Goal: Task Accomplishment & Management: Manage account settings

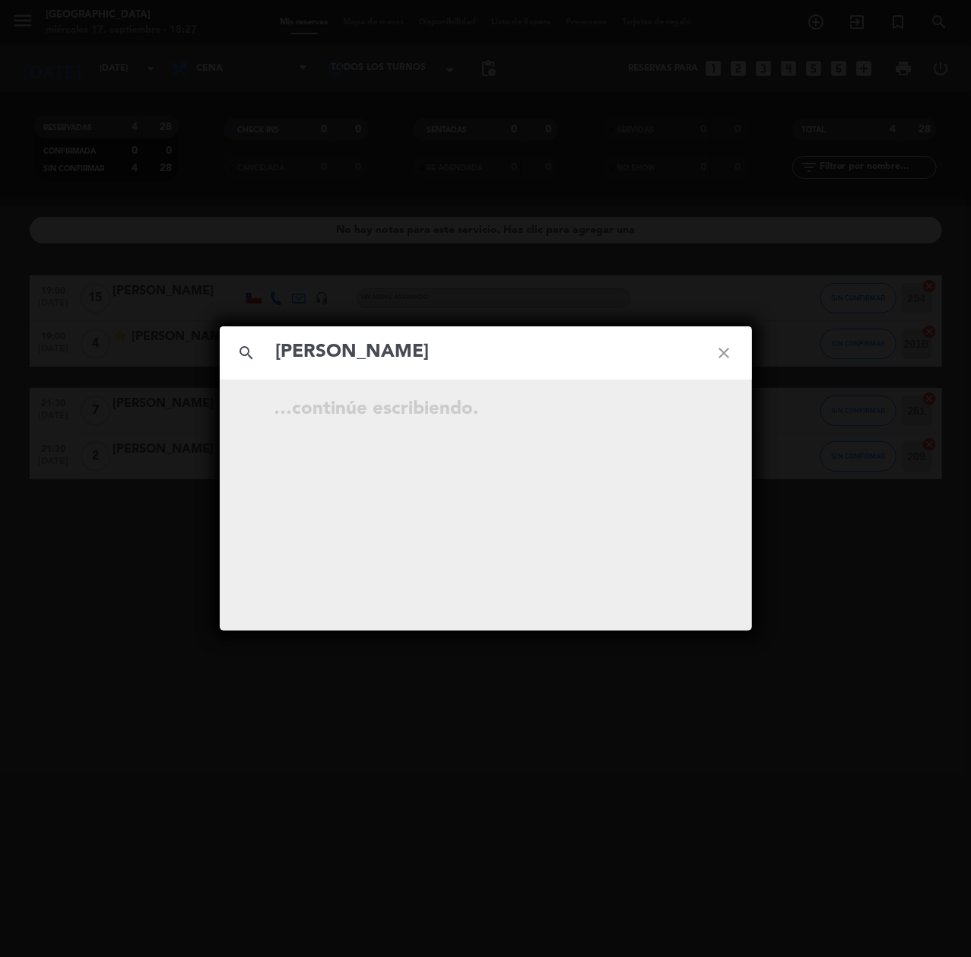
type input "[PERSON_NAME] or"
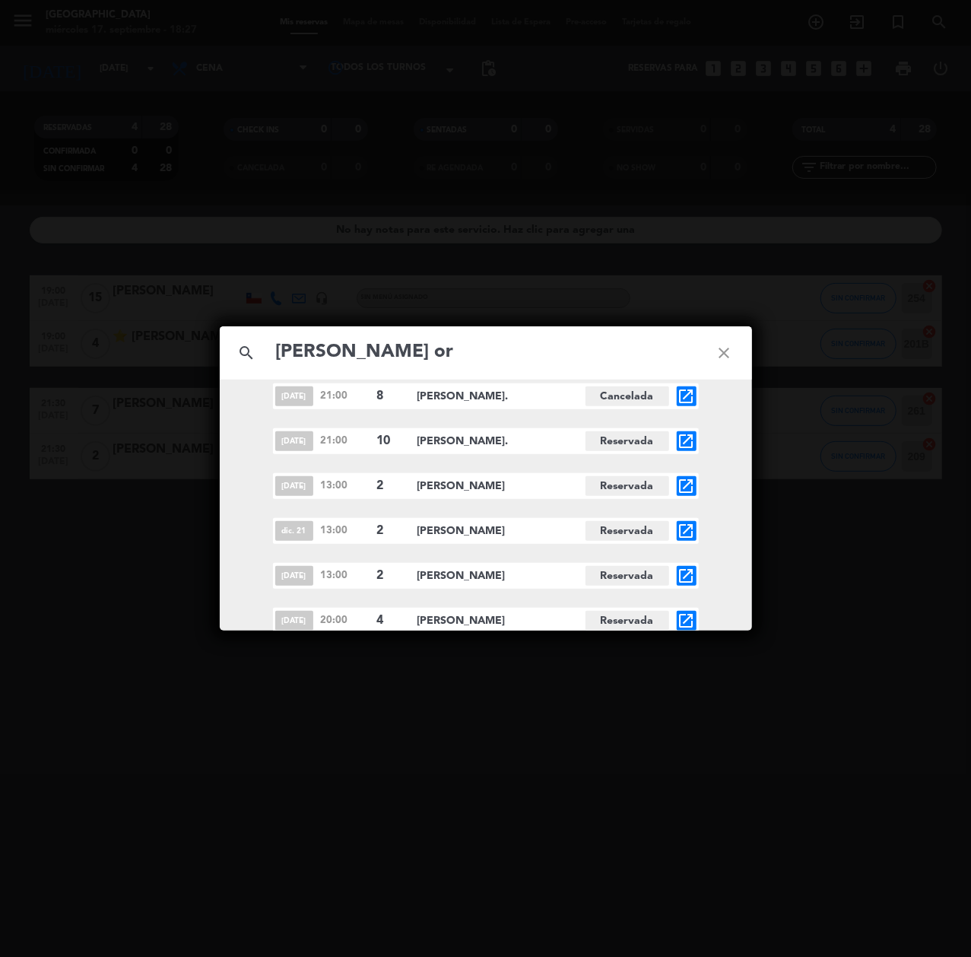
scroll to position [242, 0]
drag, startPoint x: 345, startPoint y: 351, endPoint x: 56, endPoint y: 338, distance: 290.1
click at [114, 339] on div "search [PERSON_NAME] or close [DATE] 21:00 2 [PERSON_NAME] Cancelada open_in_ne…" at bounding box center [485, 478] width 971 height 957
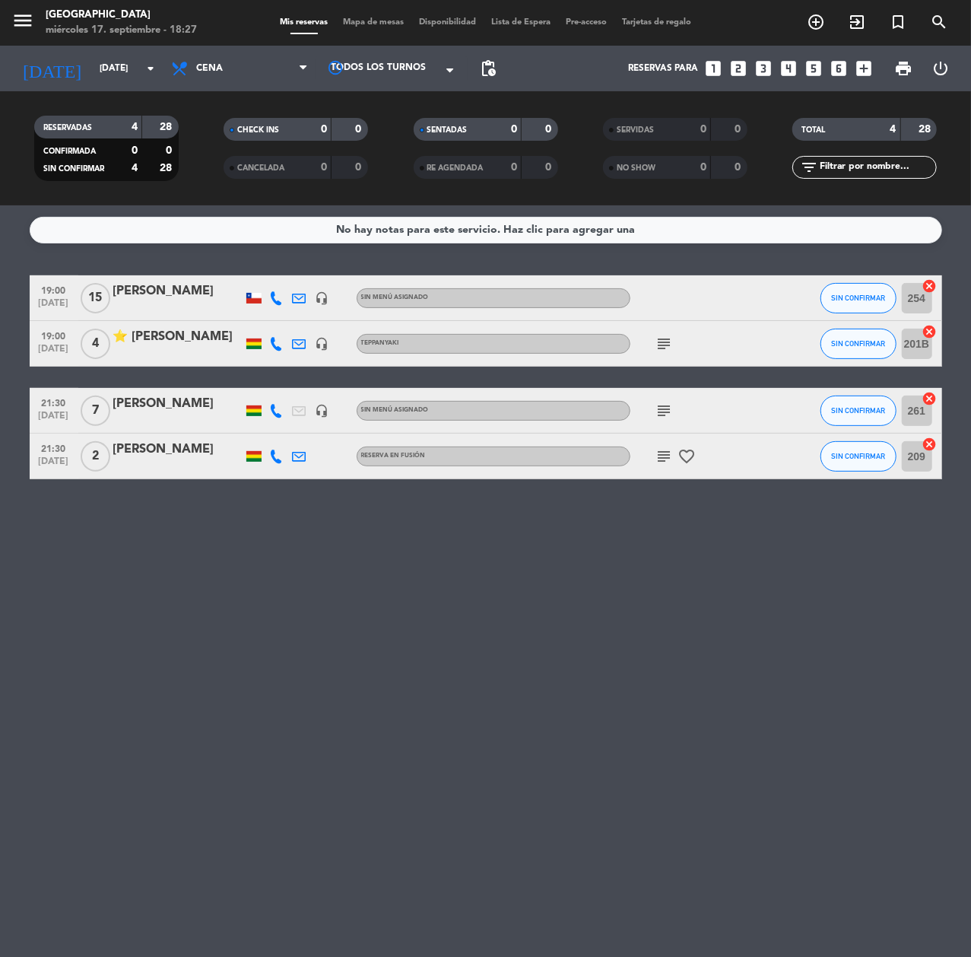
click at [936, 21] on icon "search" at bounding box center [939, 22] width 18 height 18
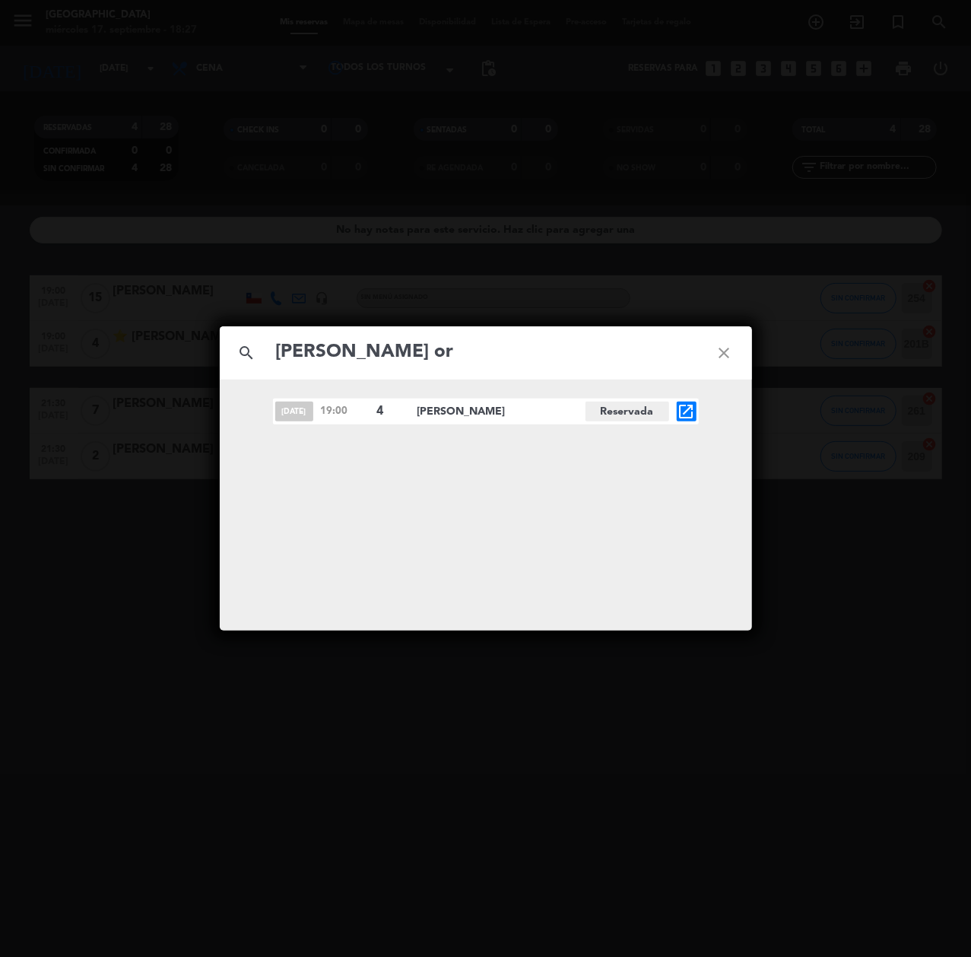
type input "[PERSON_NAME] or"
click at [678, 408] on icon "open_in_new" at bounding box center [687, 411] width 18 height 18
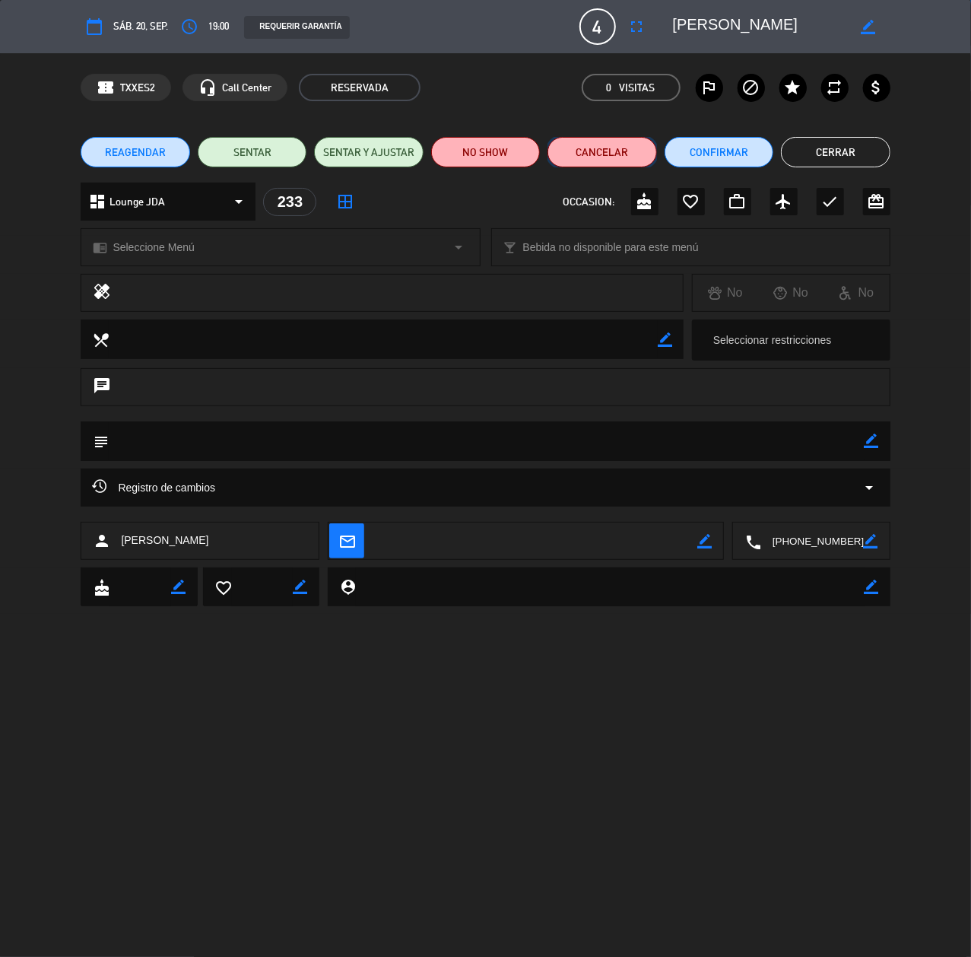
click at [585, 152] on button "Cancelar" at bounding box center [602, 152] width 109 height 30
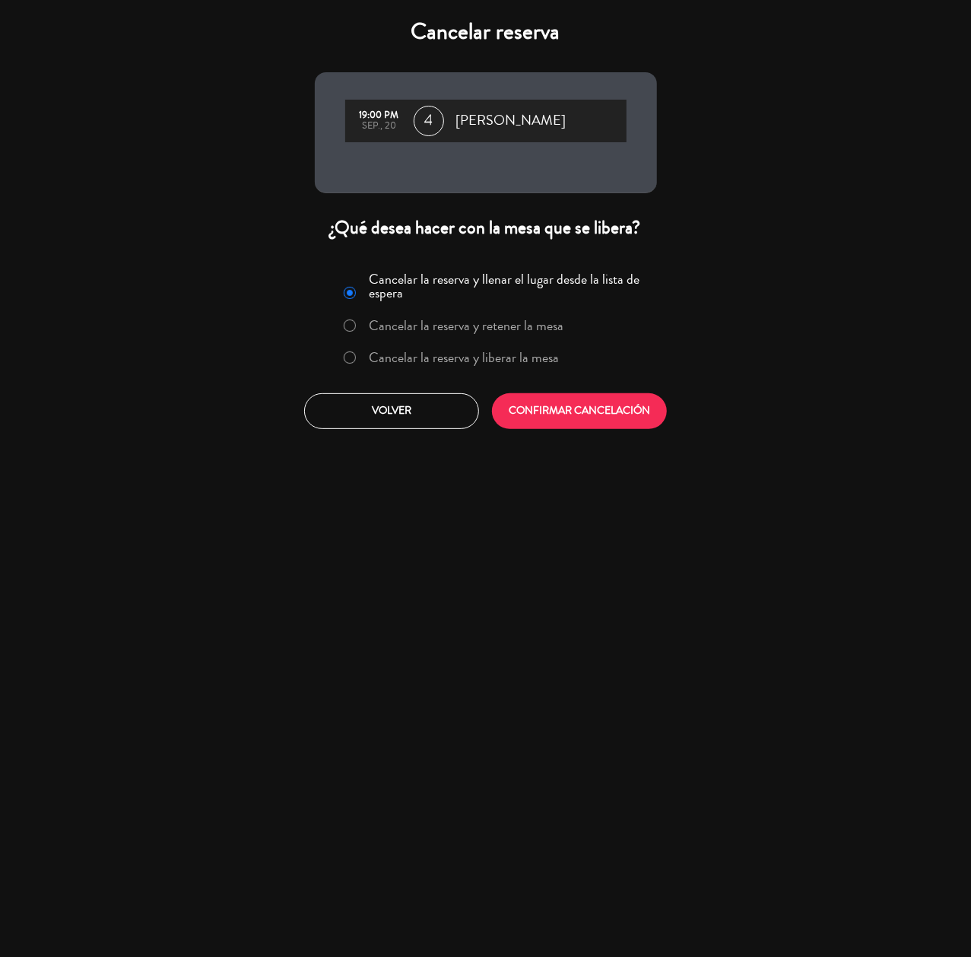
click at [476, 356] on label "Cancelar la reserva y liberar la mesa" at bounding box center [464, 358] width 190 height 14
click at [472, 353] on label "Cancelar la reserva y liberar la mesa" at bounding box center [464, 358] width 190 height 14
click at [545, 405] on button "CONFIRMAR CANCELACIÓN" at bounding box center [579, 411] width 175 height 36
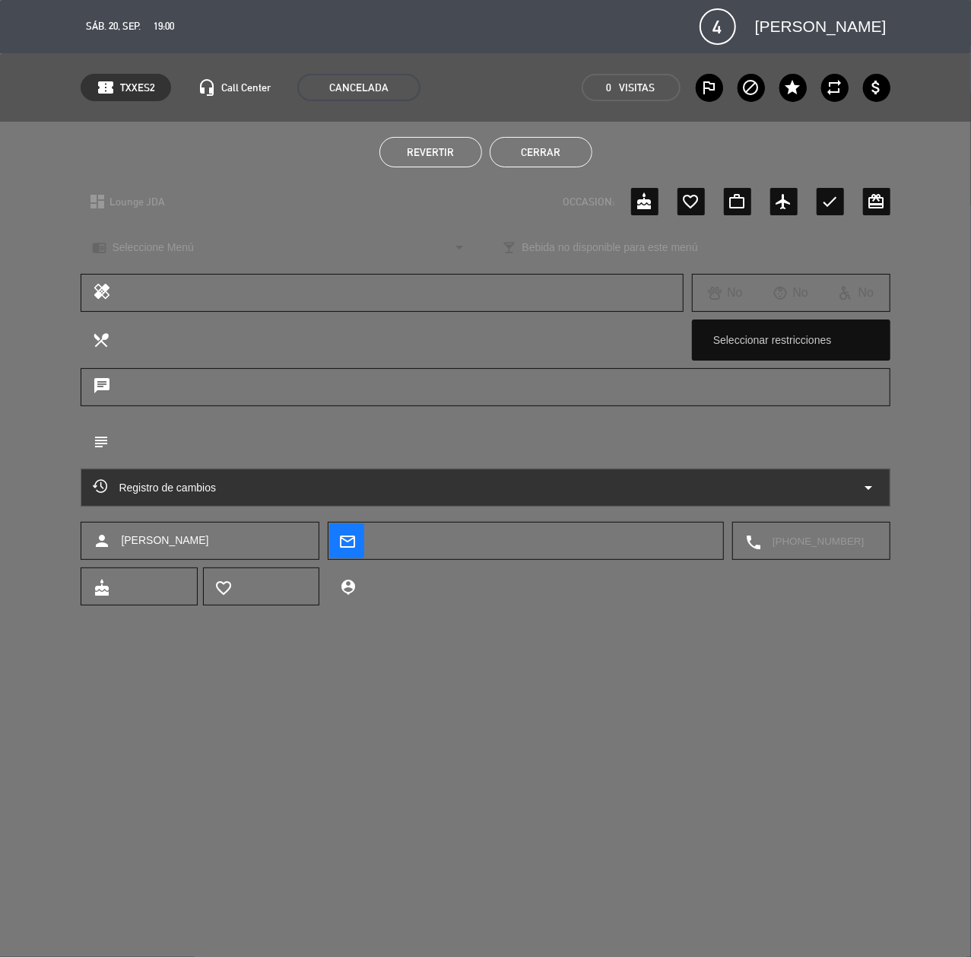
click at [509, 150] on button "Cerrar" at bounding box center [541, 152] width 103 height 30
